Goal: Task Accomplishment & Management: Use online tool/utility

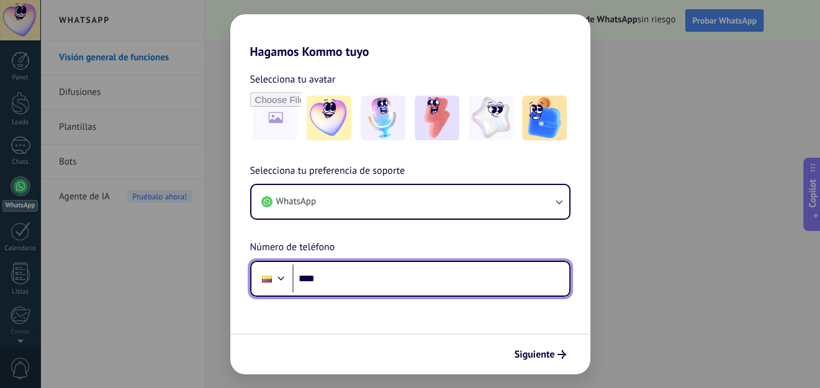
click at [401, 276] on input "****" at bounding box center [430, 278] width 277 height 29
type input "**********"
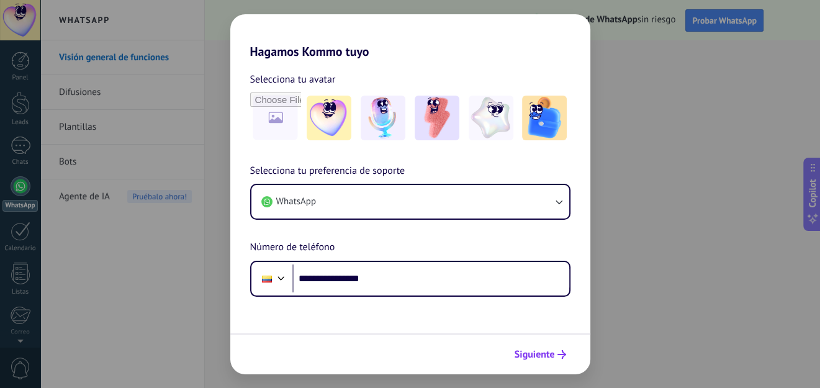
click at [543, 354] on span "Siguiente" at bounding box center [535, 354] width 40 height 9
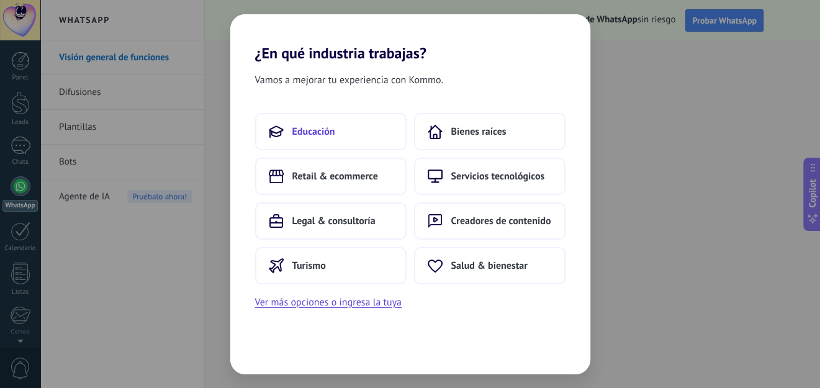
click at [315, 134] on span "Educación" at bounding box center [313, 131] width 43 height 12
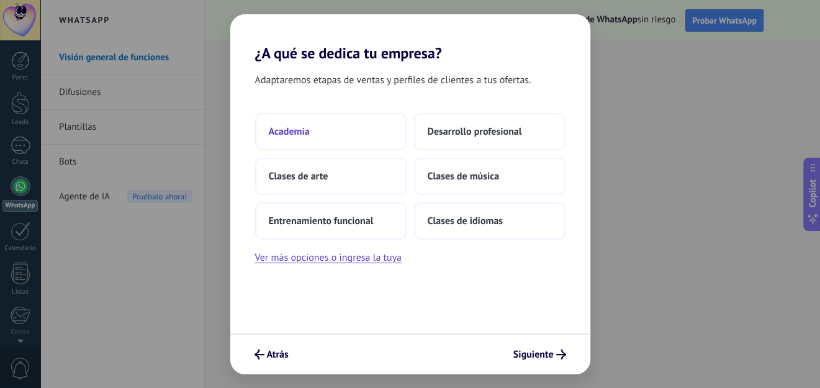
click at [315, 134] on button "Academia" at bounding box center [330, 131] width 151 height 37
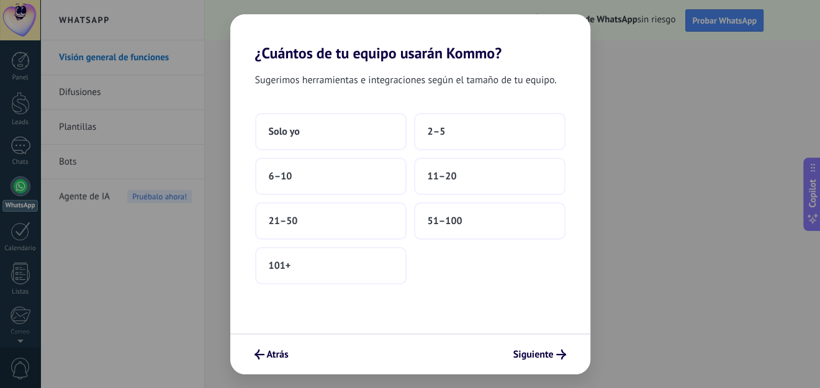
click at [315, 134] on button "Solo yo" at bounding box center [330, 131] width 151 height 37
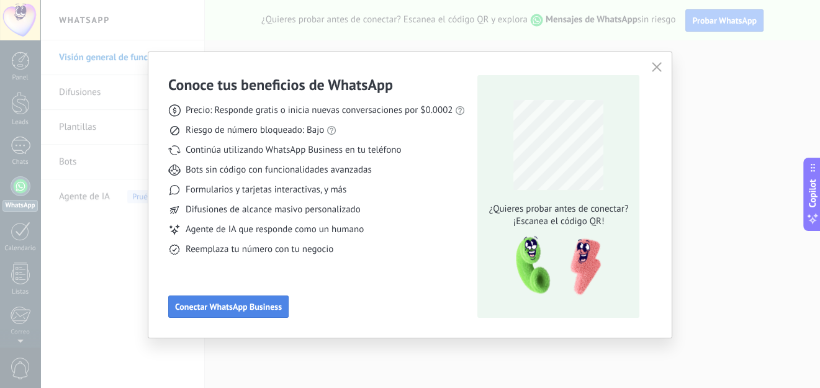
click at [223, 305] on span "Conectar WhatsApp Business" at bounding box center [228, 306] width 107 height 9
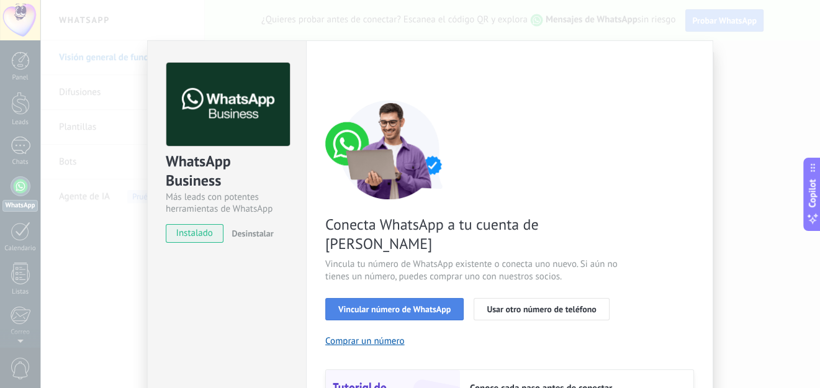
click at [389, 305] on span "Vincular número de WhatsApp" at bounding box center [394, 309] width 112 height 9
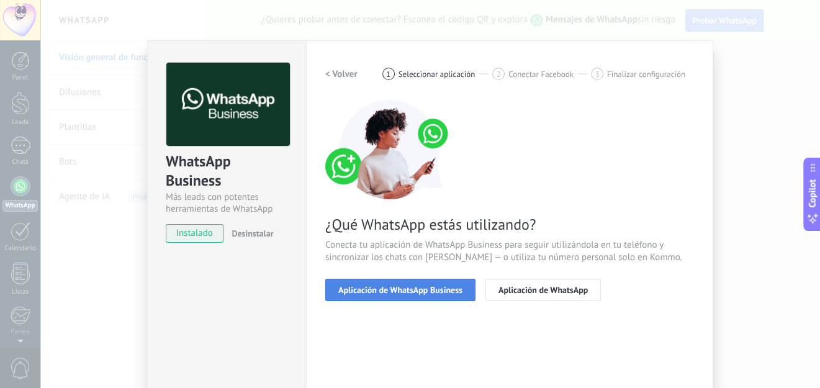
click at [387, 295] on button "Aplicación de WhatsApp Business" at bounding box center [400, 290] width 150 height 22
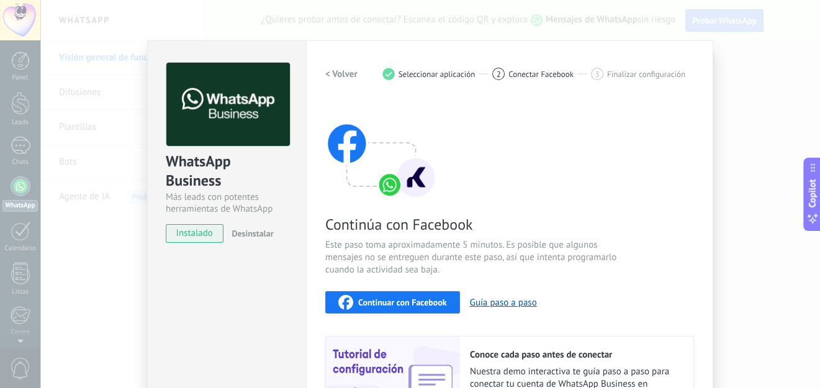
click at [376, 300] on span "Continuar con Facebook" at bounding box center [402, 302] width 89 height 9
click at [250, 236] on span "Desinstalar" at bounding box center [253, 233] width 42 height 11
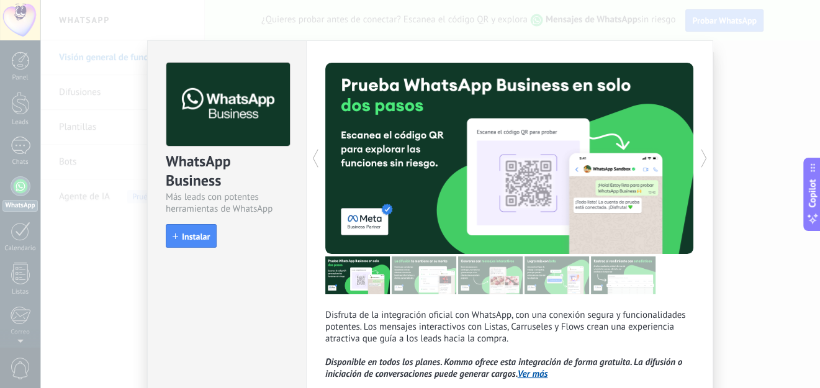
click at [770, 98] on div "WhatsApp Business Más leads con potentes herramientas de WhatsApp install Insta…" at bounding box center [430, 194] width 780 height 388
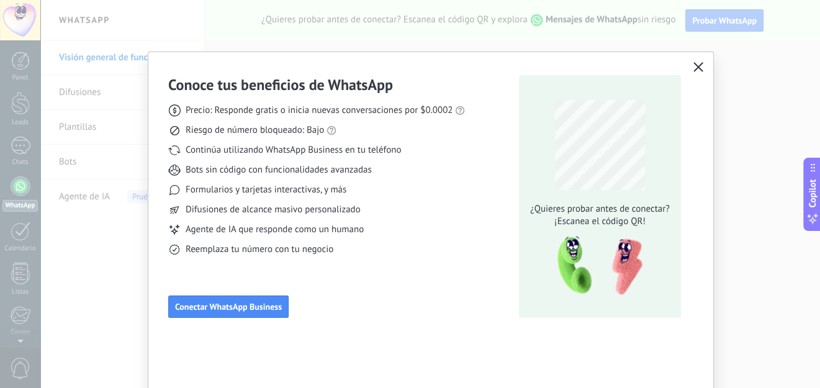
click at [692, 68] on button "button" at bounding box center [698, 67] width 16 height 17
